Goal: Find specific page/section: Find specific page/section

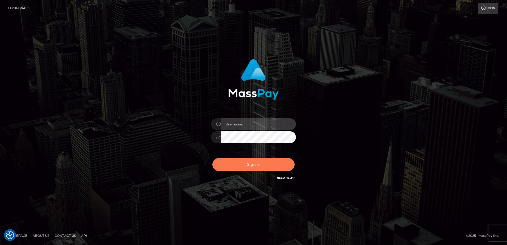
type input "alice.of"
click at [250, 166] on button "Sign in" at bounding box center [253, 164] width 82 height 13
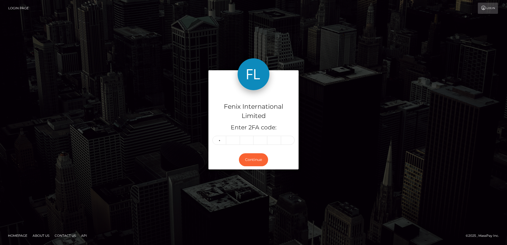
type input "4"
type input "2"
type input "9"
type input "1"
type input "5"
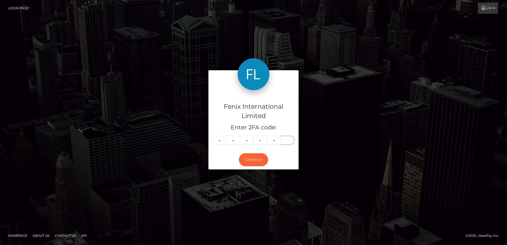
type input "5"
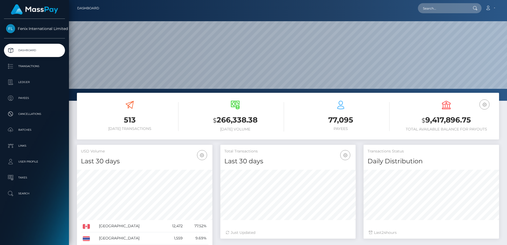
scroll to position [94, 135]
click at [437, 7] on input "text" at bounding box center [442, 8] width 50 height 10
paste input "76700010"
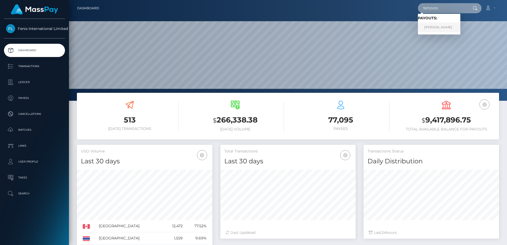
type input "76700010"
click at [447, 24] on link "Mckhaila Mckenzie" at bounding box center [438, 28] width 42 height 10
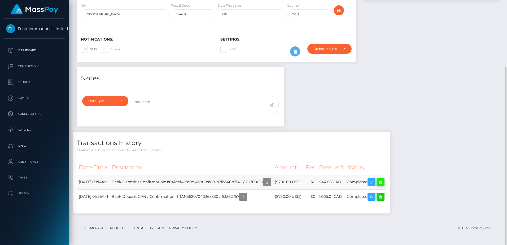
scroll to position [64, 135]
click at [383, 183] on icon at bounding box center [380, 182] width 6 height 7
